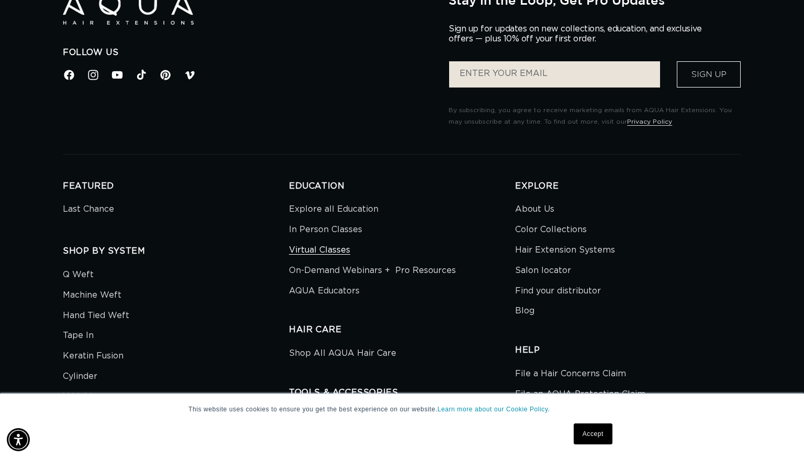
click at [327, 260] on link "Virtual Classes" at bounding box center [319, 250] width 61 height 20
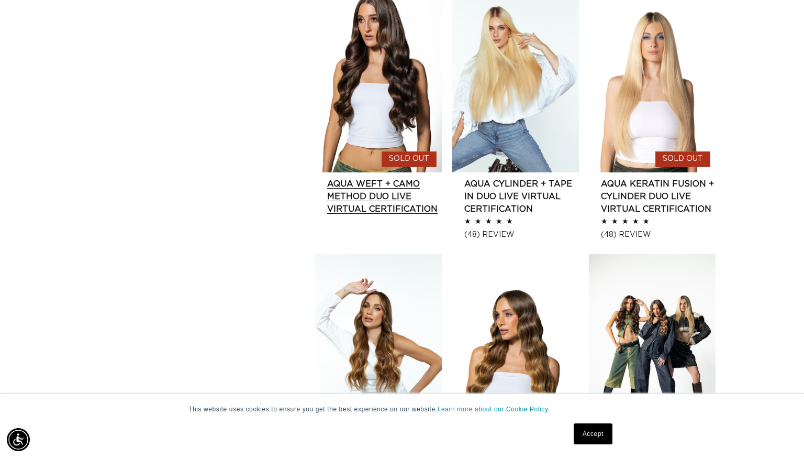
click at [369, 193] on link "AQUA Weft + CAMO Method Duo Live Virtual Certification" at bounding box center [384, 196] width 115 height 38
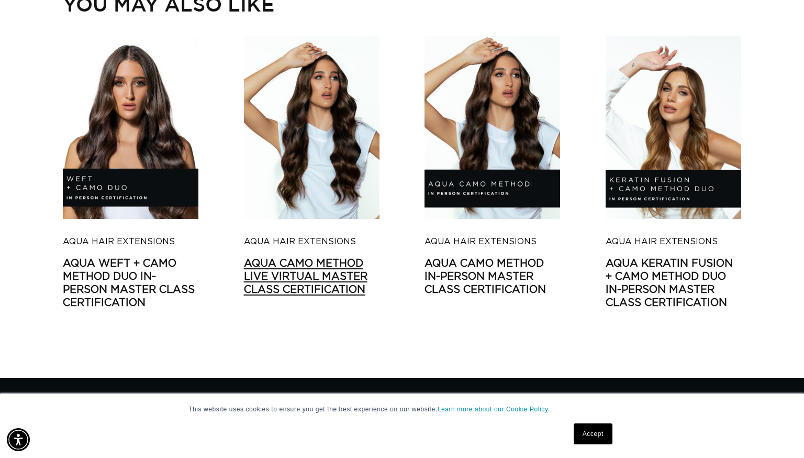
scroll to position [0, 730]
click at [359, 281] on link "AQUA CAMO Method LIVE VIRTUAL Master Class Certification" at bounding box center [312, 276] width 136 height 39
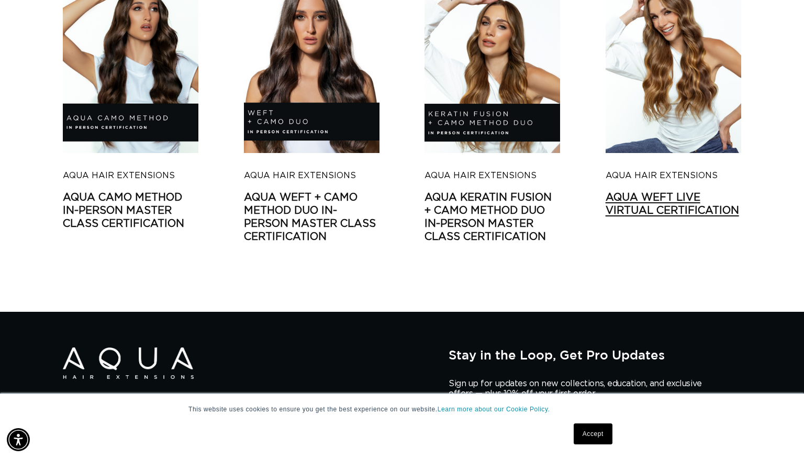
scroll to position [2548, 0]
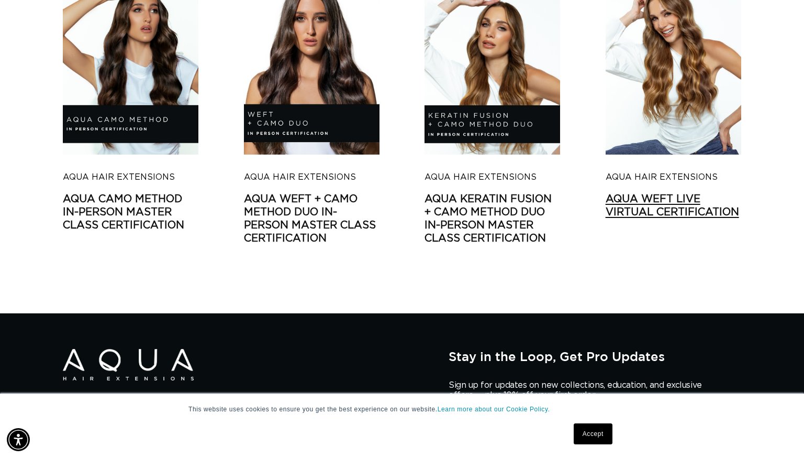
click at [728, 193] on link "AQUA Weft LIVE VIRTUAL Certification" at bounding box center [674, 206] width 136 height 26
